Goal: Task Accomplishment & Management: Manage account settings

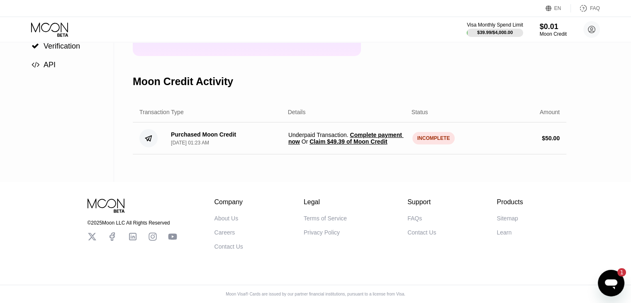
scroll to position [126, 0]
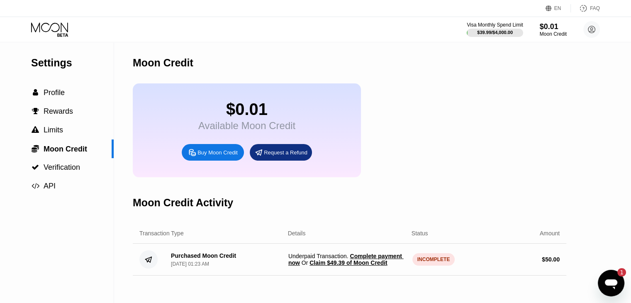
click at [370, 266] on span "Claim $49.39 of Moon Credit" at bounding box center [348, 262] width 78 height 7
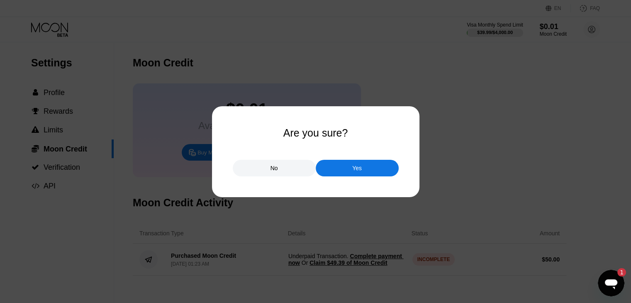
click at [278, 171] on div "No" at bounding box center [274, 168] width 83 height 17
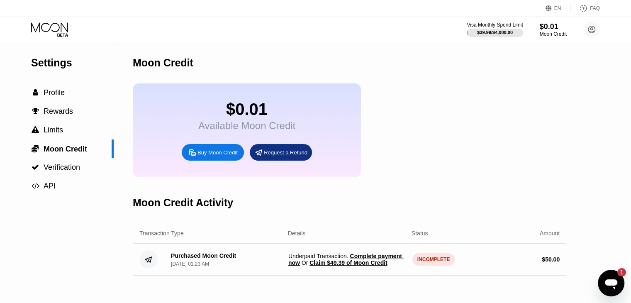
click at [195, 267] on div "[DATE] 01:23 AM" at bounding box center [190, 264] width 38 height 6
click at [61, 101] on div " Profile" at bounding box center [57, 92] width 114 height 19
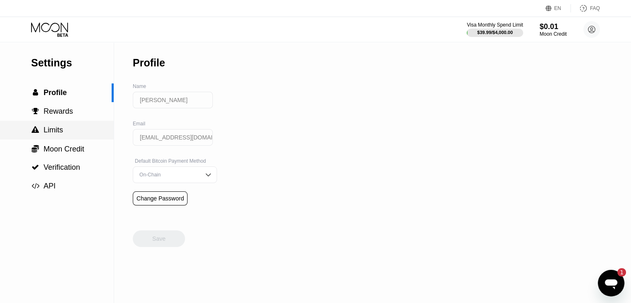
click at [58, 129] on span "Limits" at bounding box center [53, 130] width 19 height 8
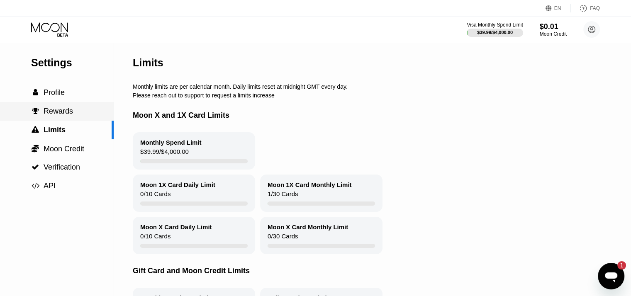
click at [60, 115] on span "Rewards" at bounding box center [58, 111] width 29 height 8
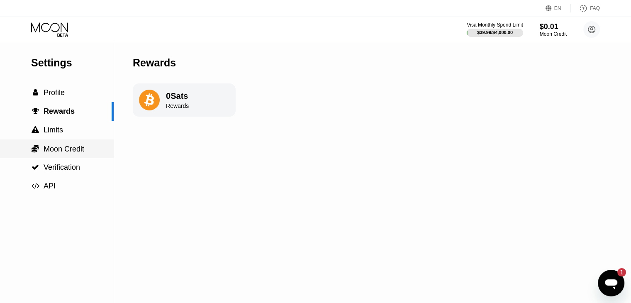
click at [68, 148] on span "Moon Credit" at bounding box center [64, 149] width 41 height 8
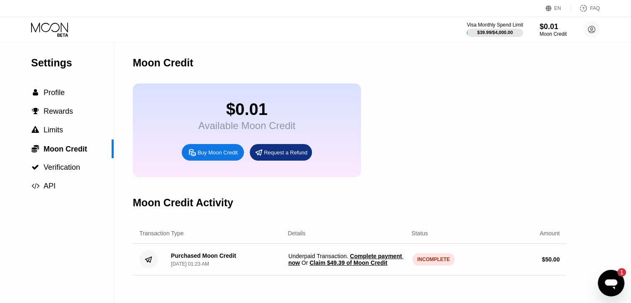
click at [372, 263] on span "Complete payment now" at bounding box center [345, 259] width 115 height 13
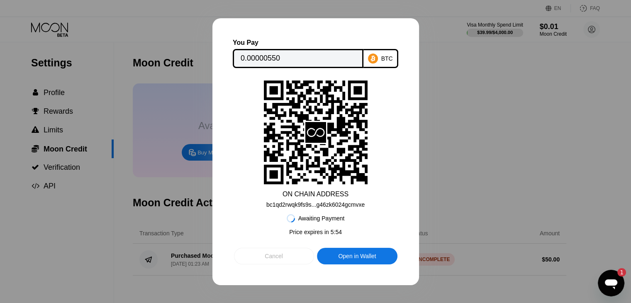
click at [269, 256] on div "Cancel" at bounding box center [274, 255] width 18 height 7
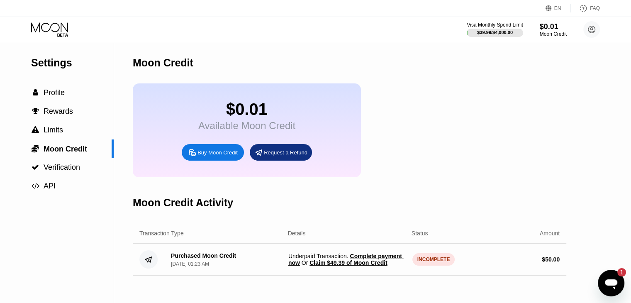
click at [531, 187] on div "Moon Credit $0.01 Available Moon Credit Buy Moon Credit Request a Refund Moon C…" at bounding box center [349, 172] width 433 height 260
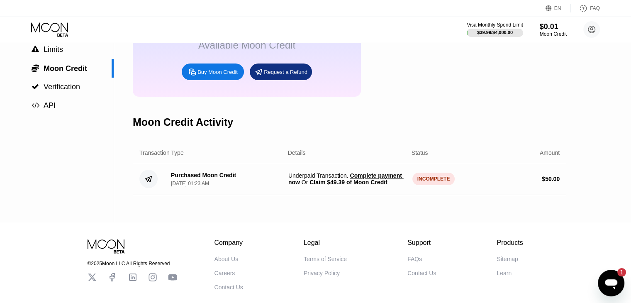
scroll to position [81, 0]
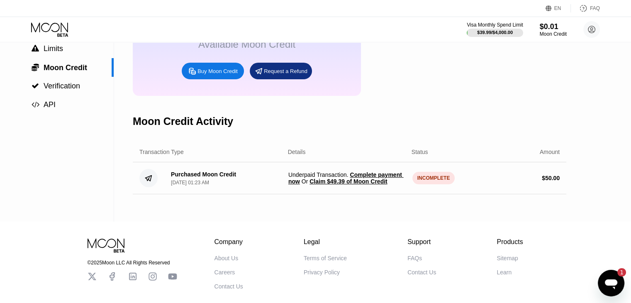
click at [617, 283] on icon "Open messaging window, 1 unread message" at bounding box center [611, 284] width 12 height 10
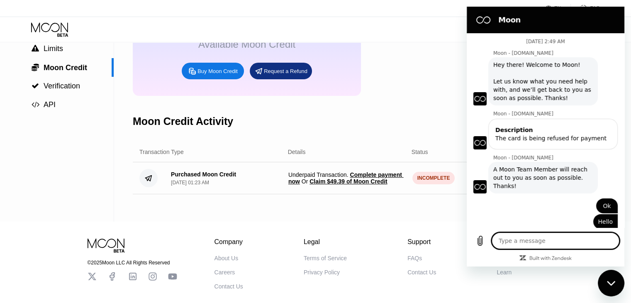
scroll to position [130, 0]
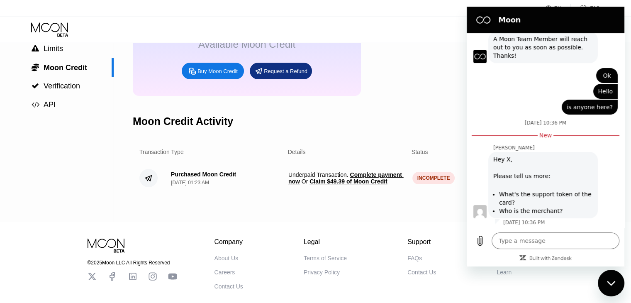
click at [433, 96] on div "$0.01 Available Moon Credit Buy Moon Credit Request a Refund" at bounding box center [349, 49] width 433 height 94
click at [615, 281] on icon "Close messaging window" at bounding box center [611, 282] width 9 height 5
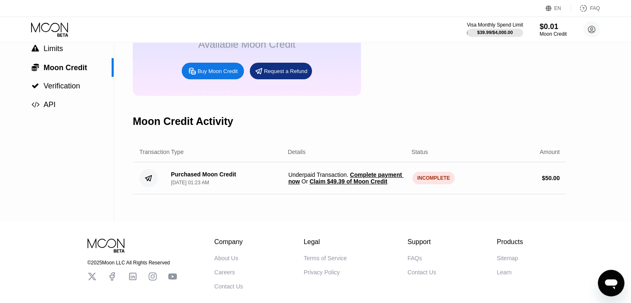
click at [510, 155] on div "Amount" at bounding box center [496, 151] width 125 height 7
type textarea "x"
